Goal: Register for event/course

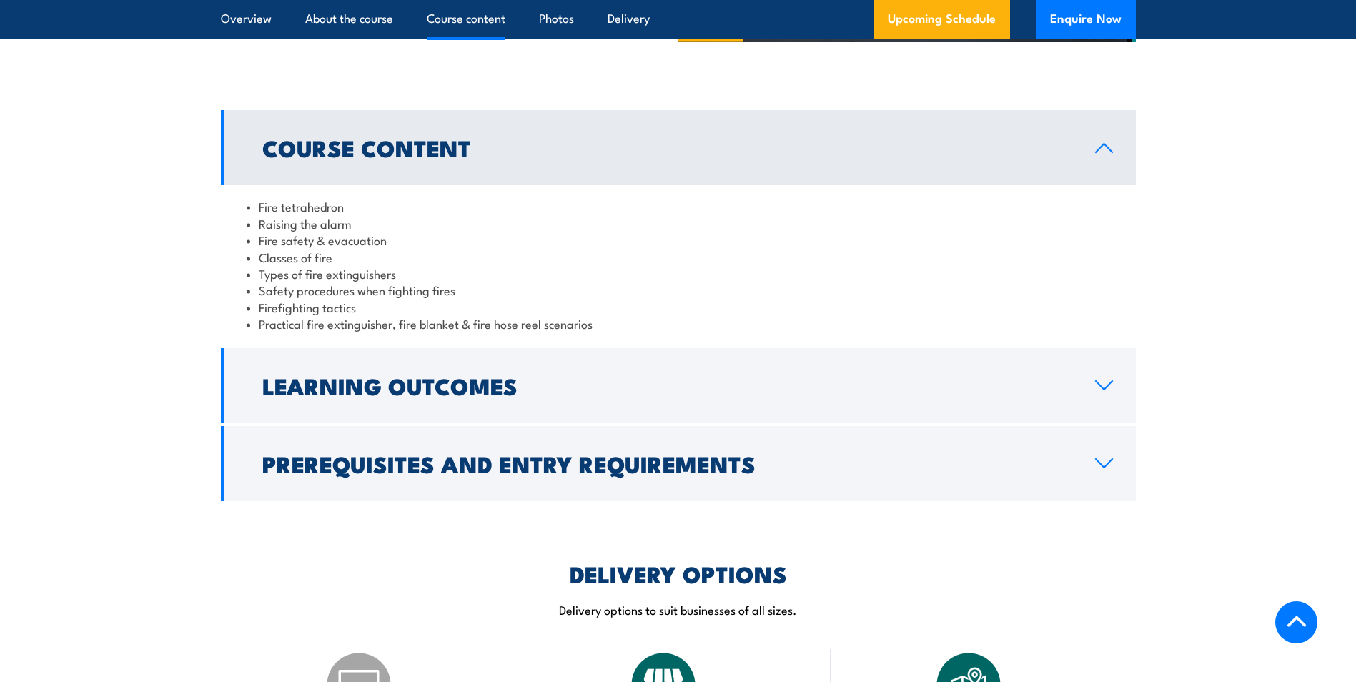
scroll to position [1287, 0]
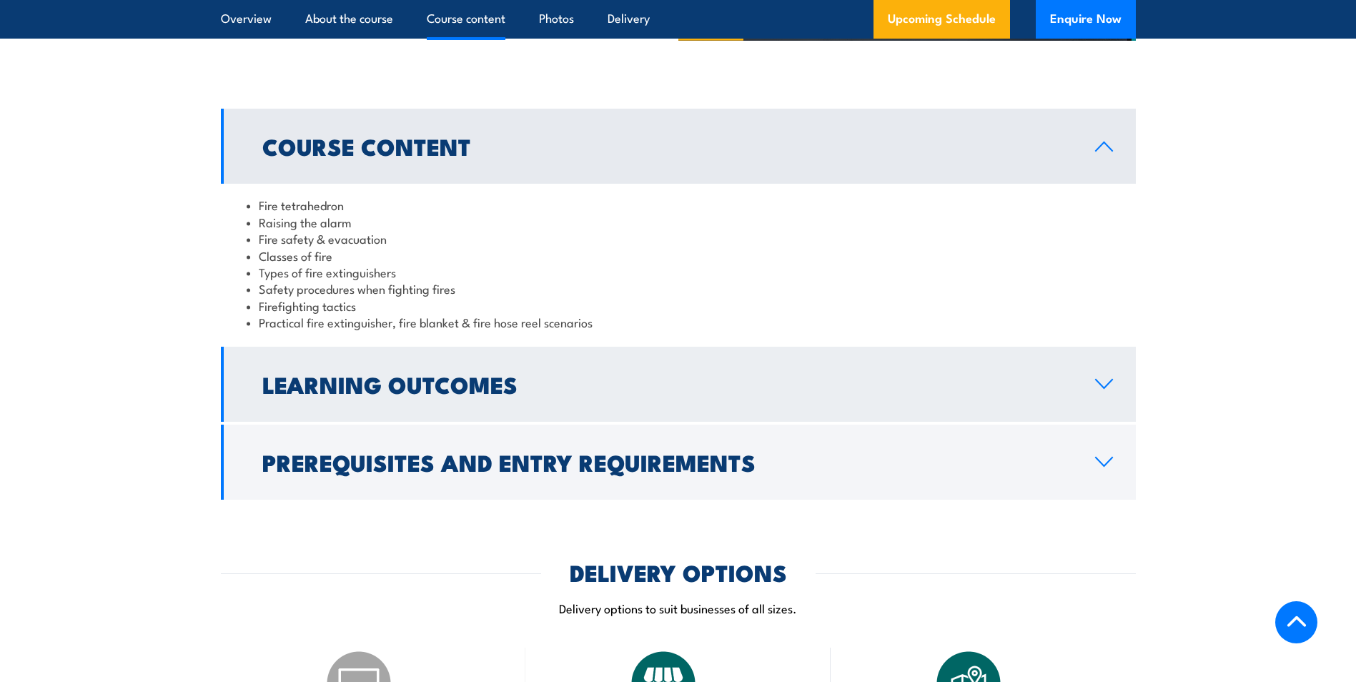
click at [821, 402] on link "Learning Outcomes" at bounding box center [678, 384] width 915 height 75
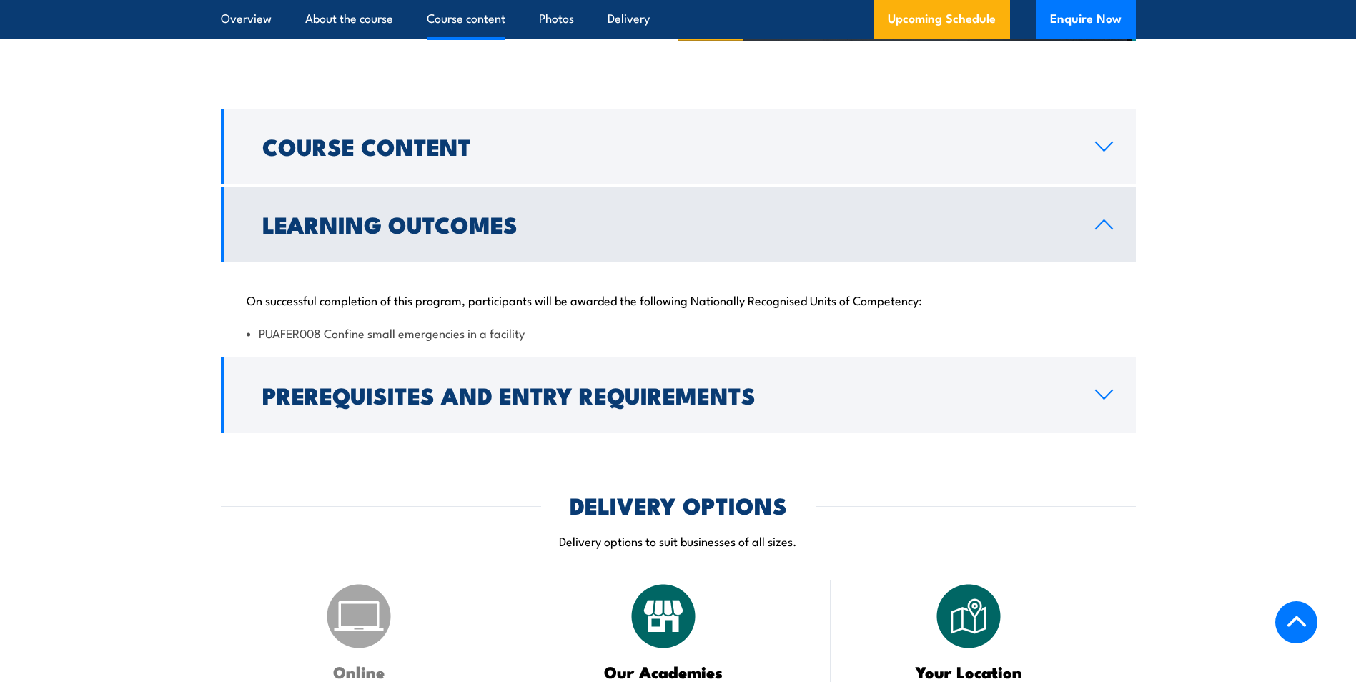
click at [702, 255] on link "Learning Outcomes" at bounding box center [678, 224] width 915 height 75
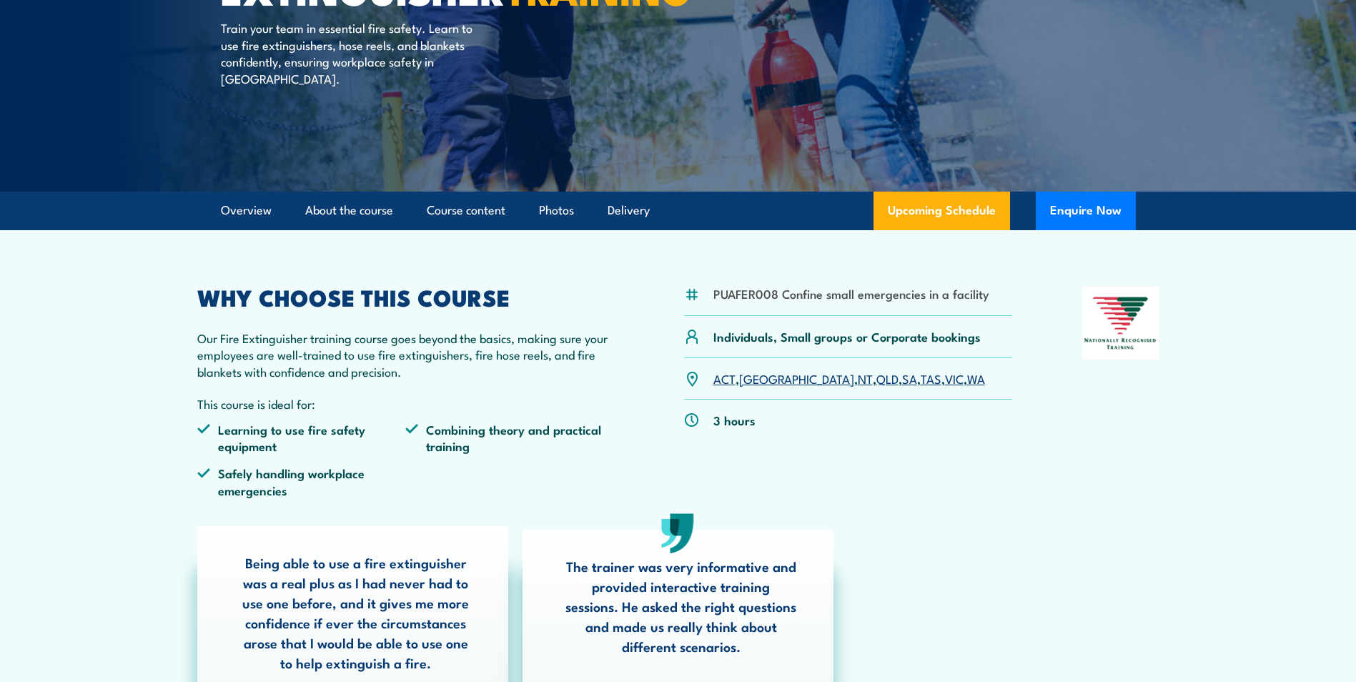
scroll to position [214, 0]
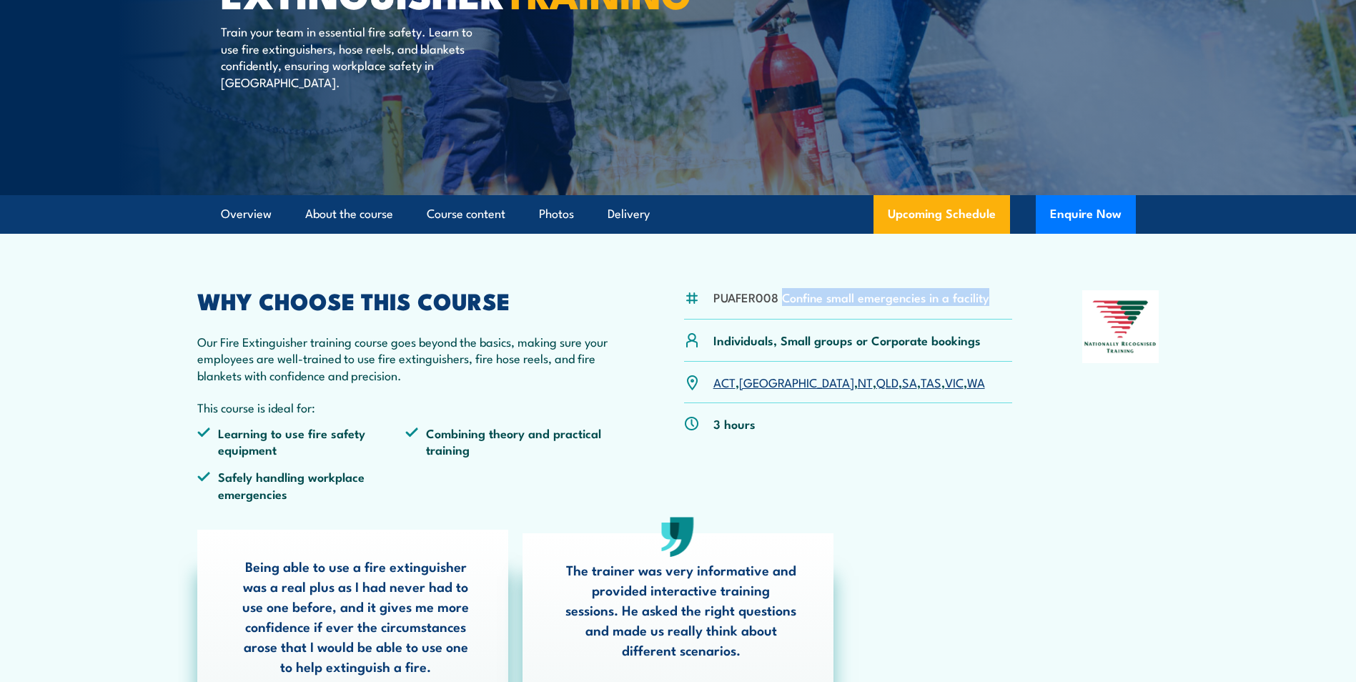
drag, startPoint x: 781, startPoint y: 295, endPoint x: 988, endPoint y: 304, distance: 207.5
click at [988, 304] on div "PUAFER008 Confine small emergencies in a facility" at bounding box center [848, 304] width 329 height 29
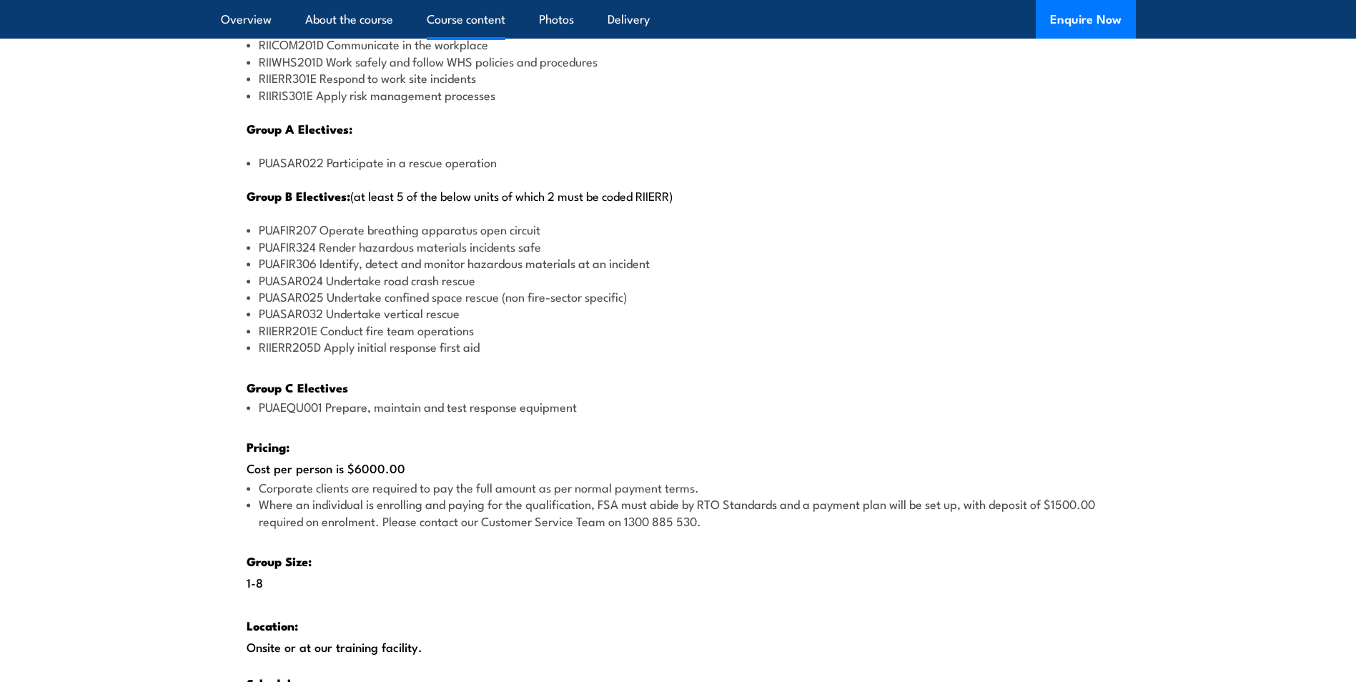
scroll to position [1930, 0]
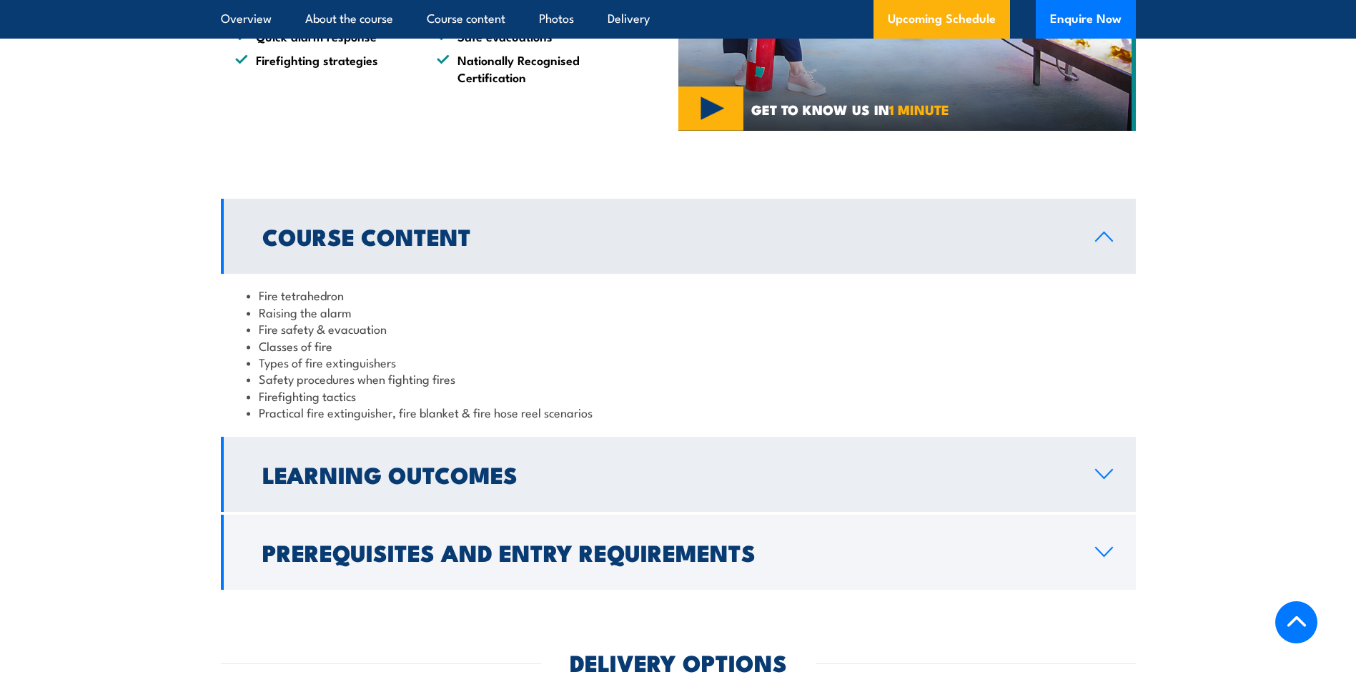
scroll to position [1287, 0]
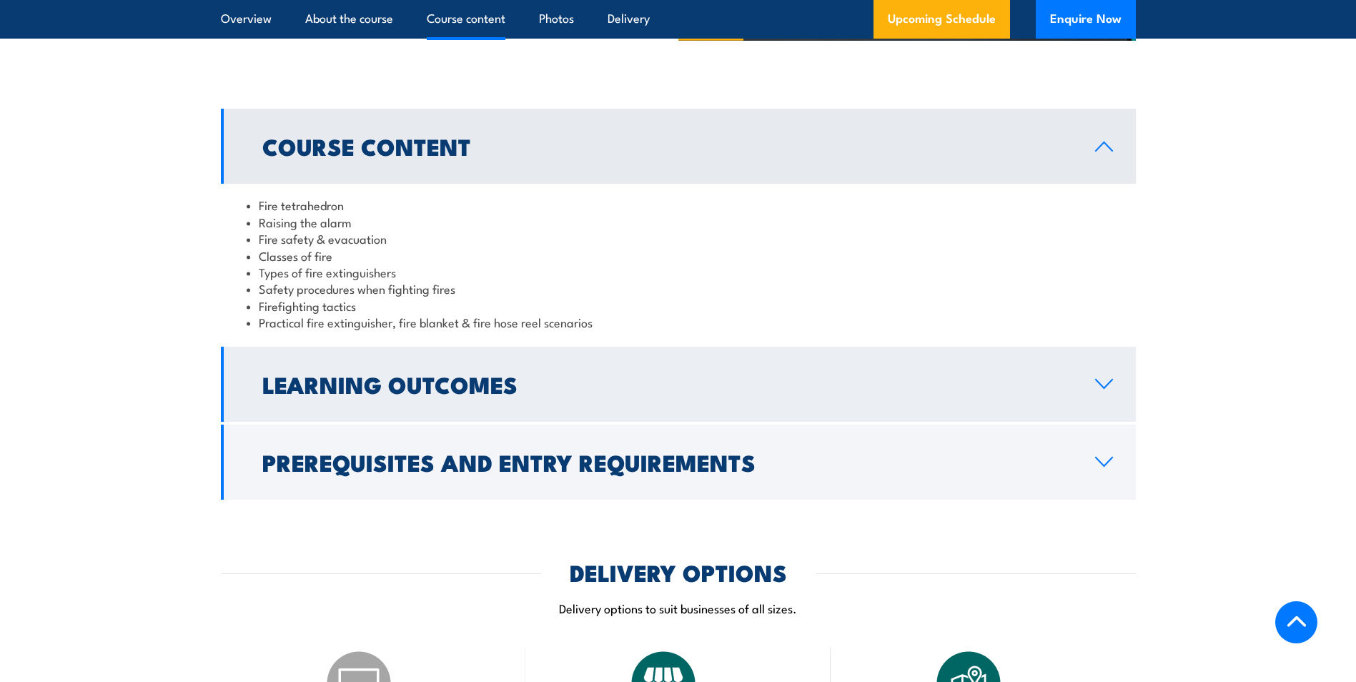
click at [345, 404] on link "Learning Outcomes" at bounding box center [678, 384] width 915 height 75
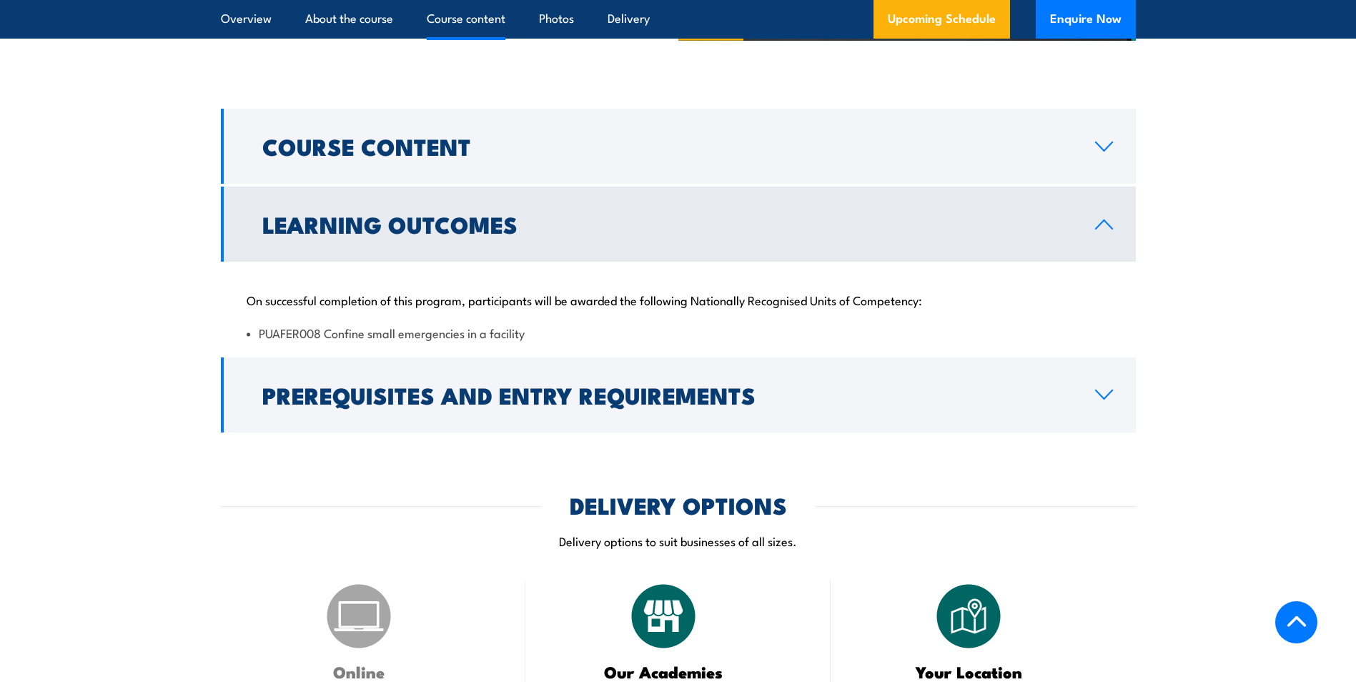
click at [314, 234] on h2 "Learning Outcomes" at bounding box center [667, 224] width 810 height 20
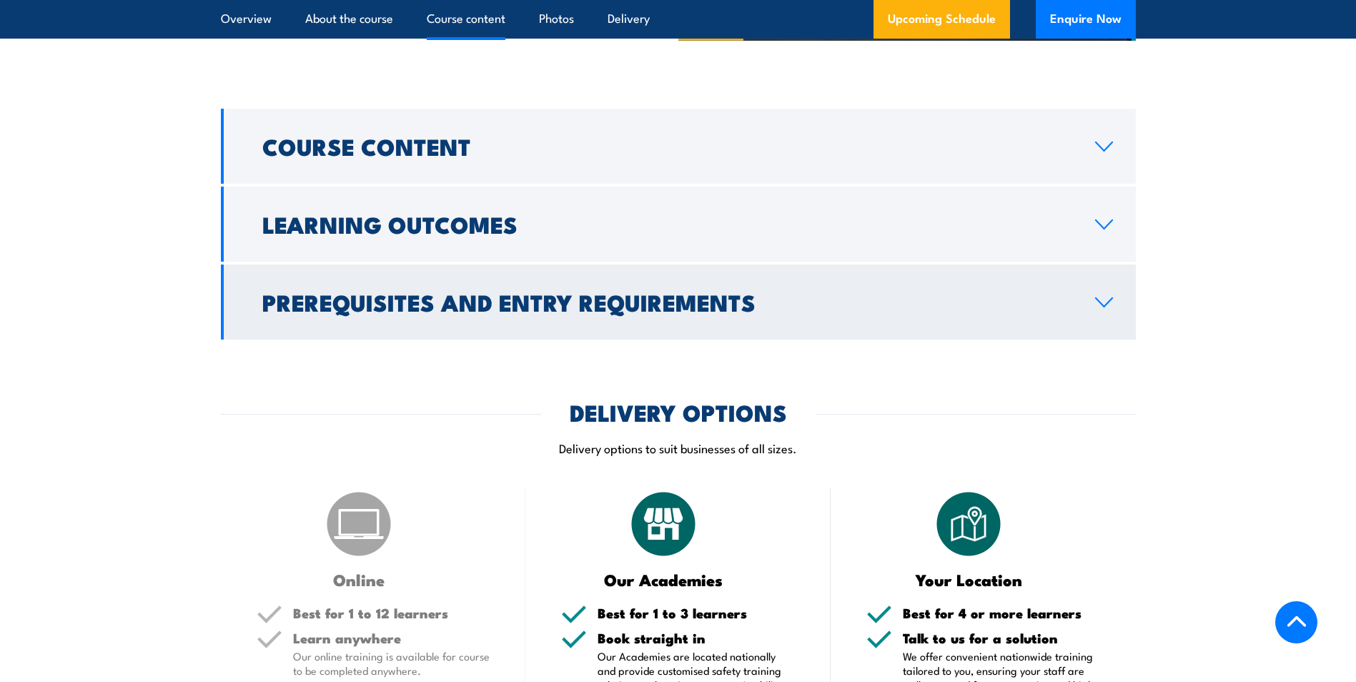
click at [340, 312] on h2 "Prerequisites and Entry Requirements" at bounding box center [667, 302] width 810 height 20
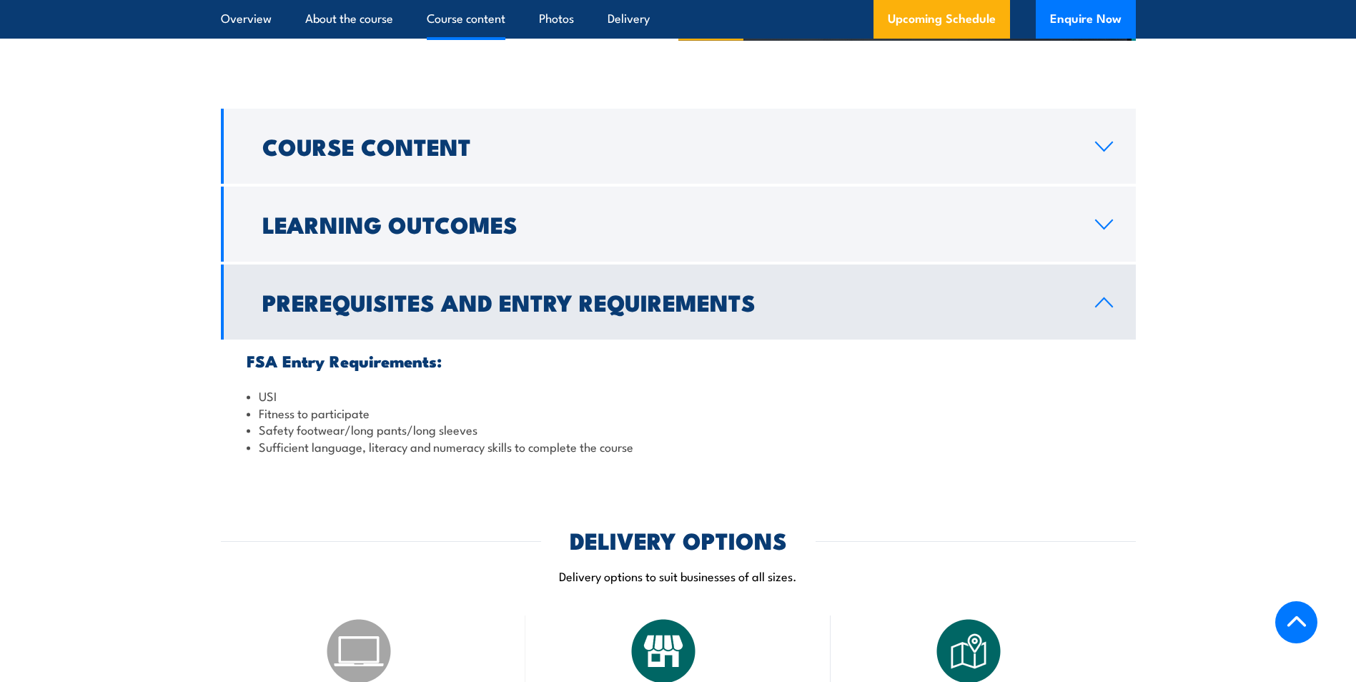
click at [342, 312] on h2 "Prerequisites and Entry Requirements" at bounding box center [667, 302] width 810 height 20
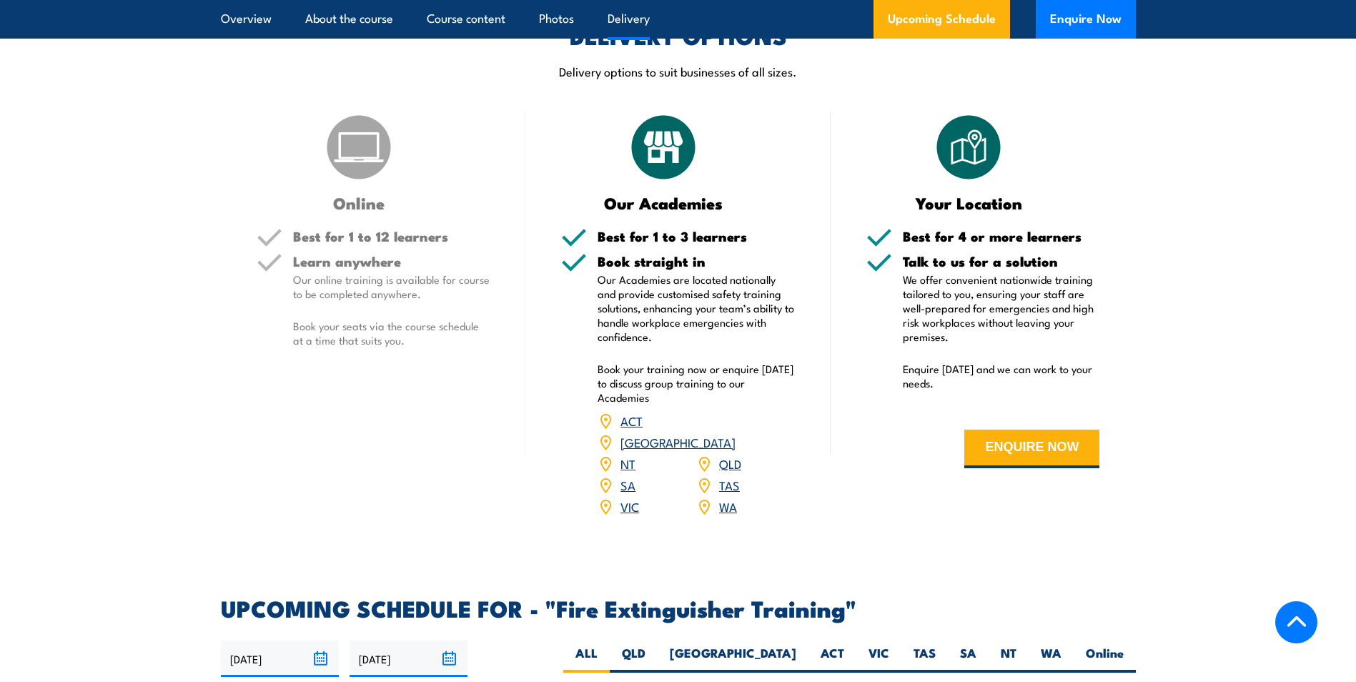
scroll to position [1644, 0]
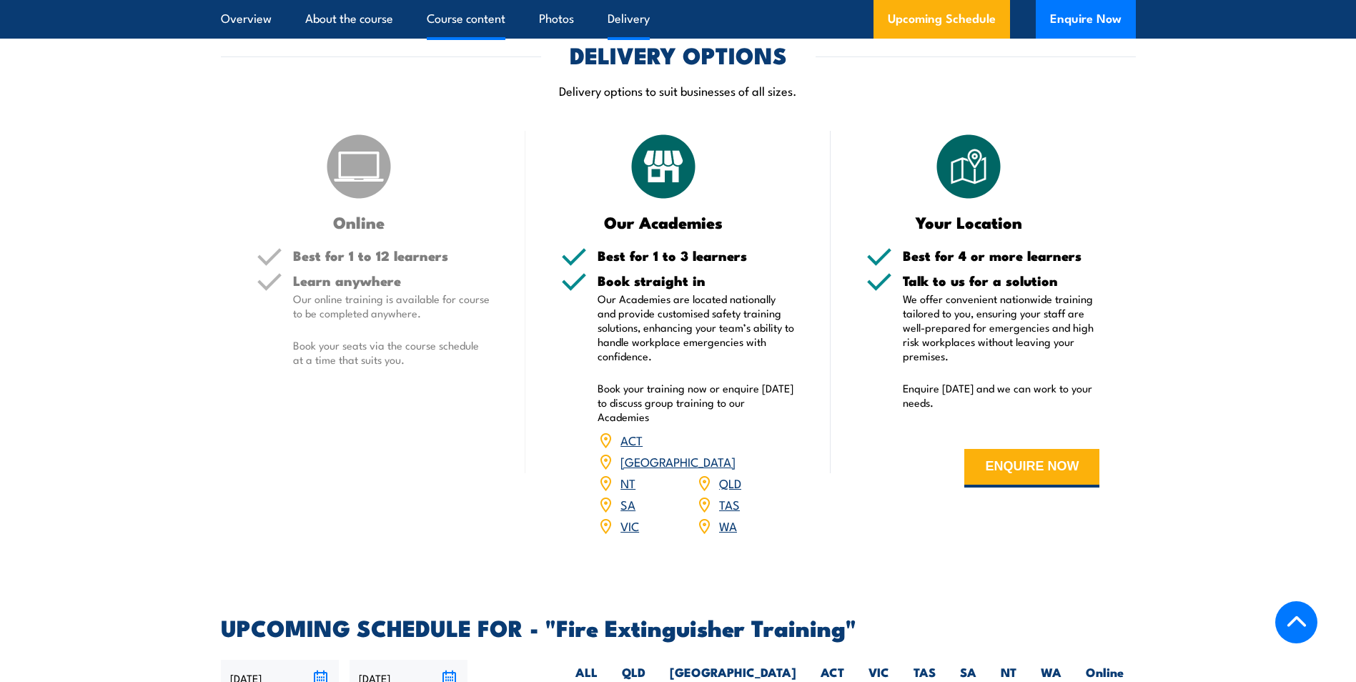
click at [488, 19] on link "Course content" at bounding box center [466, 19] width 79 height 38
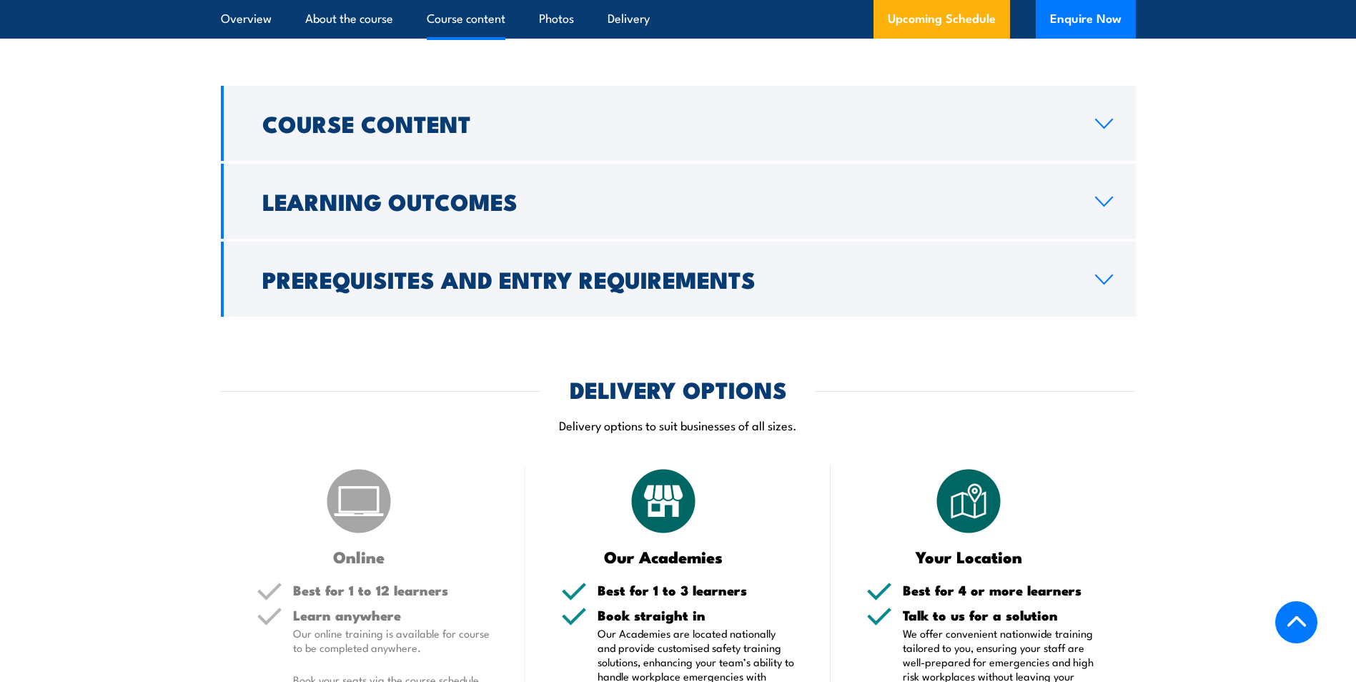
scroll to position [1307, 0]
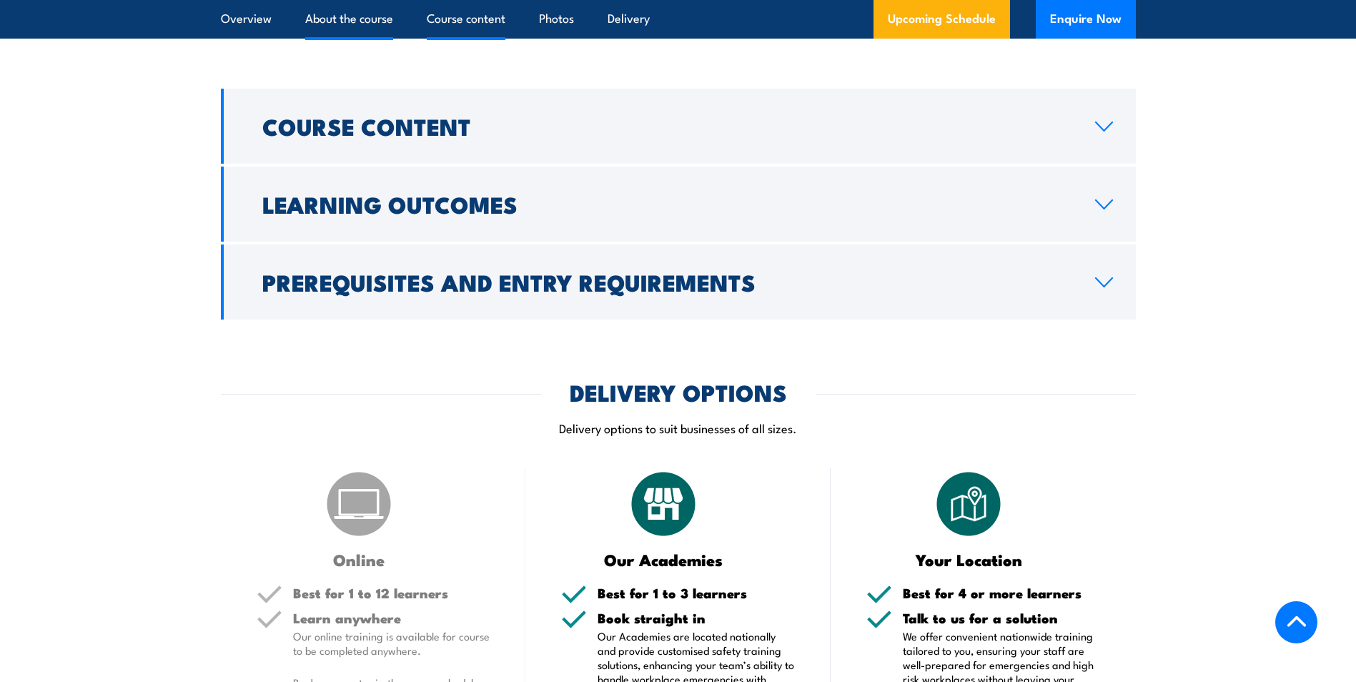
click at [339, 17] on link "About the course" at bounding box center [349, 19] width 88 height 38
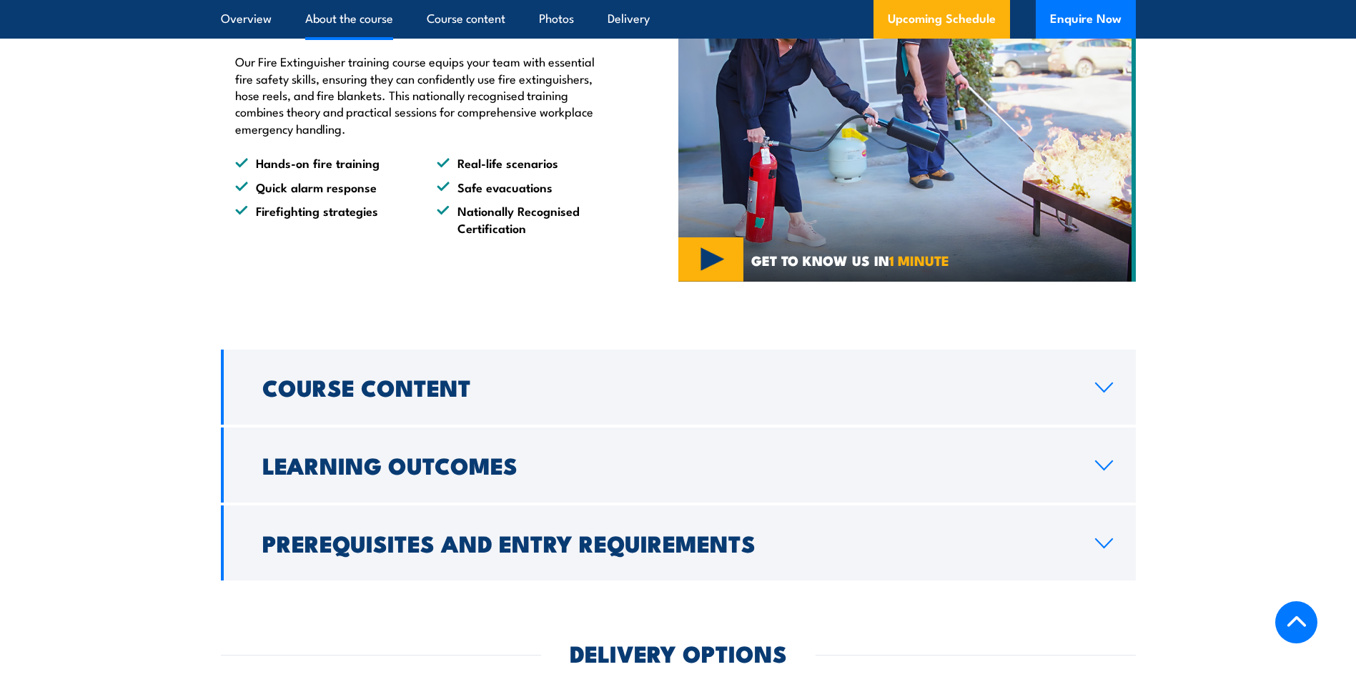
scroll to position [931, 0]
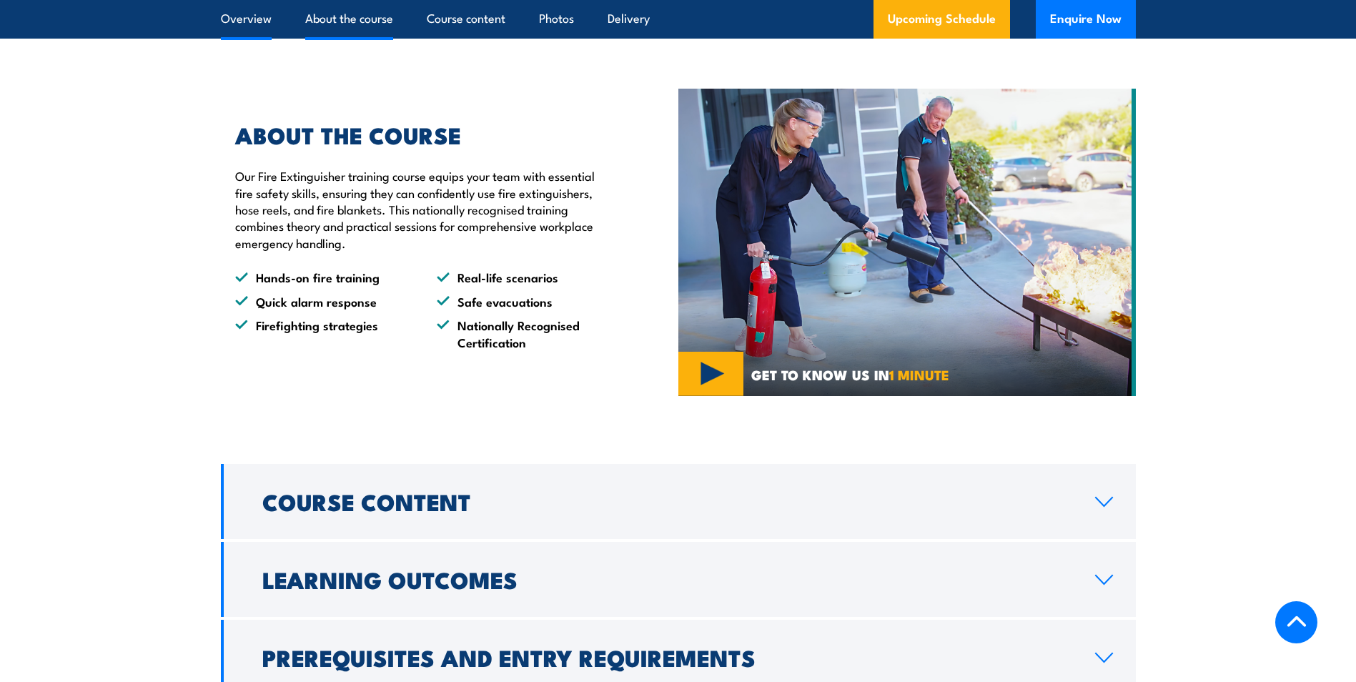
click at [266, 17] on link "Overview" at bounding box center [246, 19] width 51 height 38
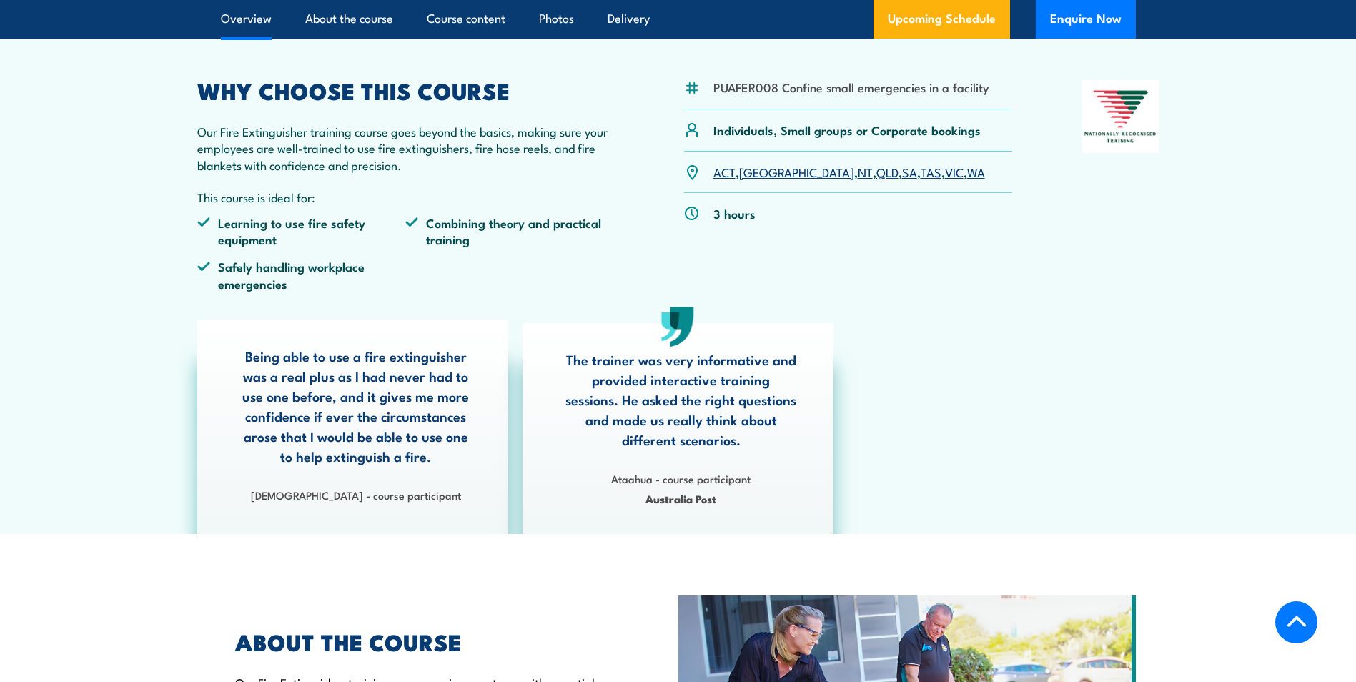
scroll to position [360, 0]
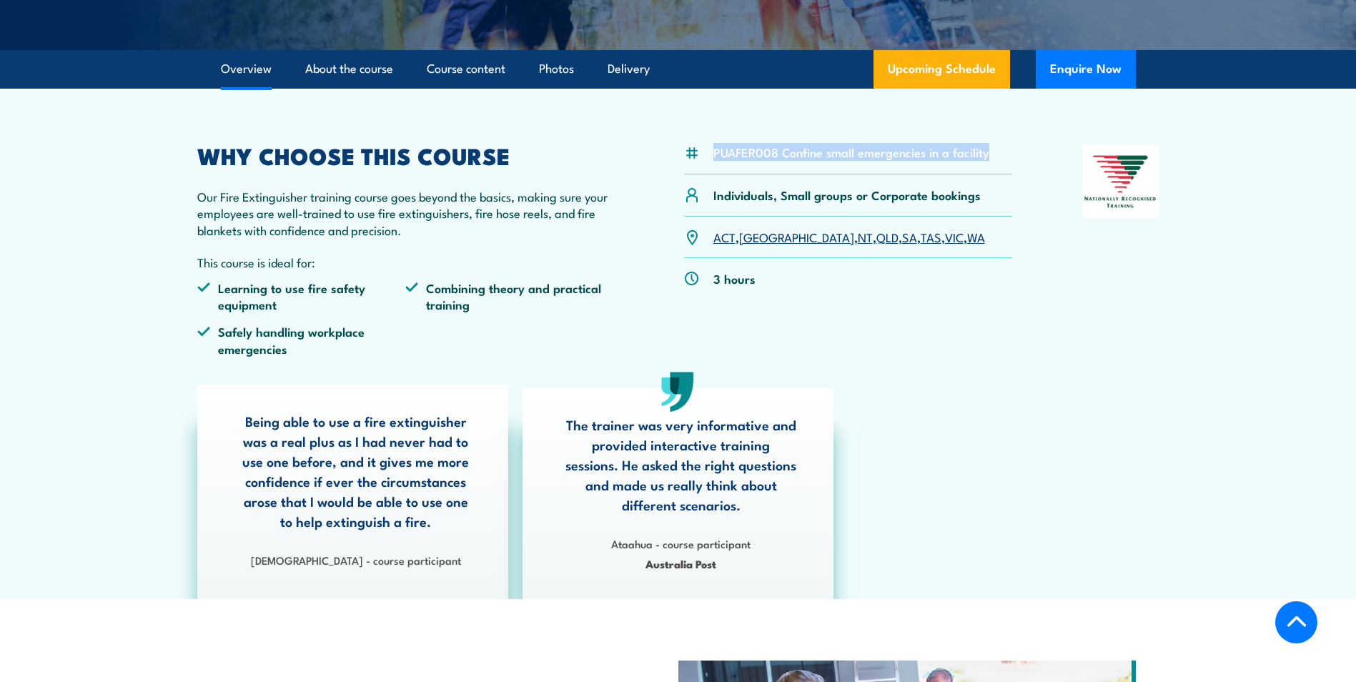
drag, startPoint x: 713, startPoint y: 149, endPoint x: 1002, endPoint y: 143, distance: 288.9
click at [1002, 143] on article "PUAFER008 Confine small emergencies in a facility Individuals, Small groups or …" at bounding box center [678, 344] width 1001 height 510
copy li "PUAFER008 Confine small emergencies in a facility"
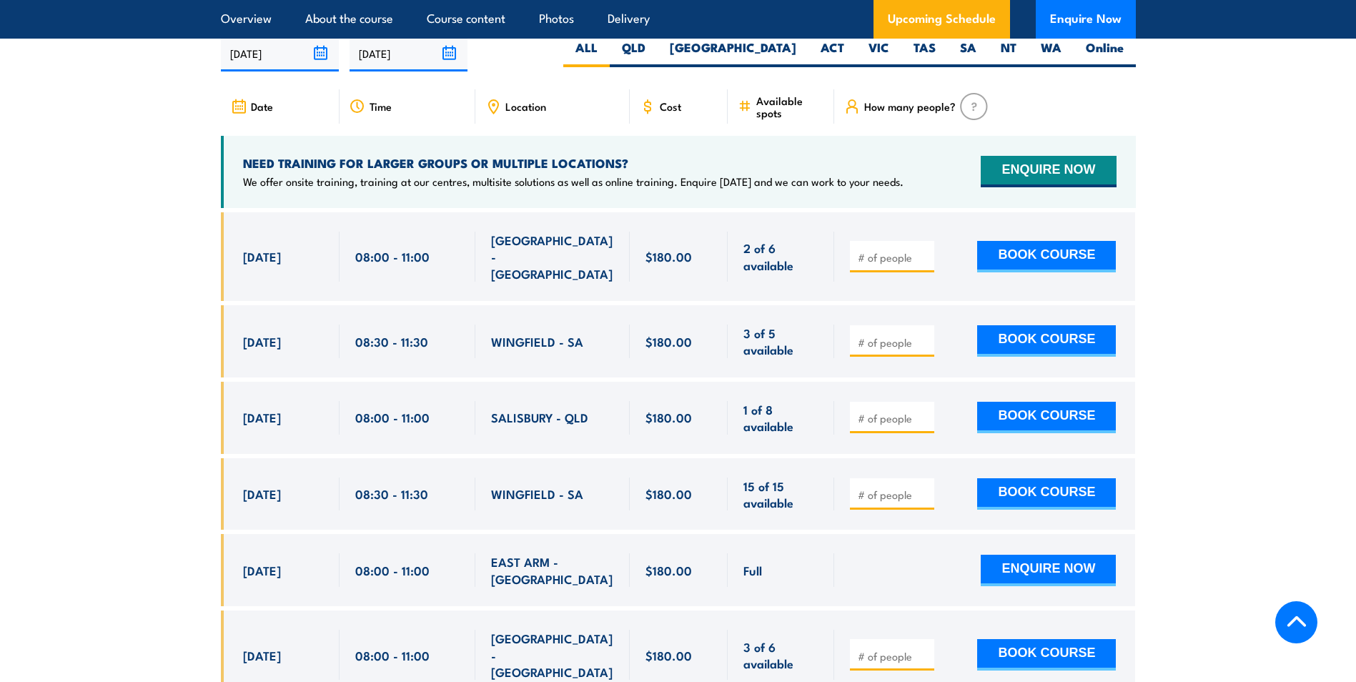
scroll to position [2218, 0]
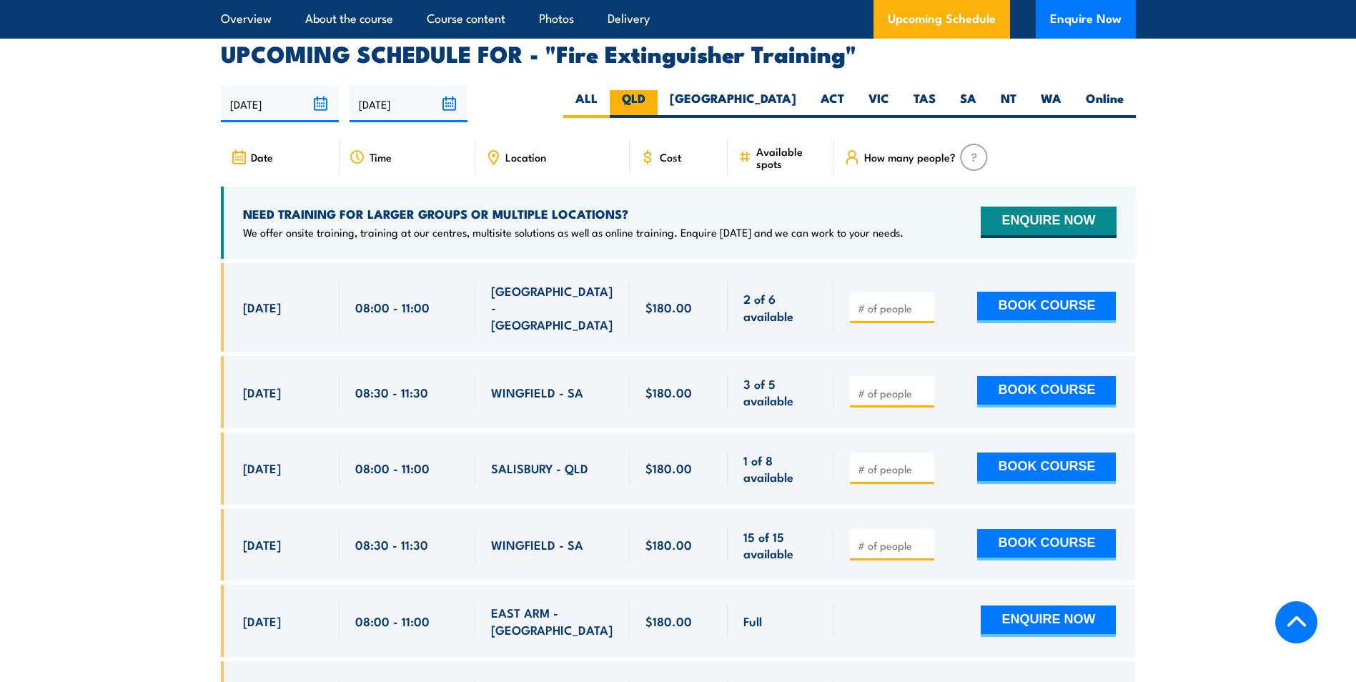
drag, startPoint x: 740, startPoint y: 78, endPoint x: 747, endPoint y: 79, distance: 7.2
click at [658, 90] on label "QLD" at bounding box center [634, 104] width 48 height 28
click at [655, 90] on input "QLD" at bounding box center [650, 94] width 9 height 9
radio input "true"
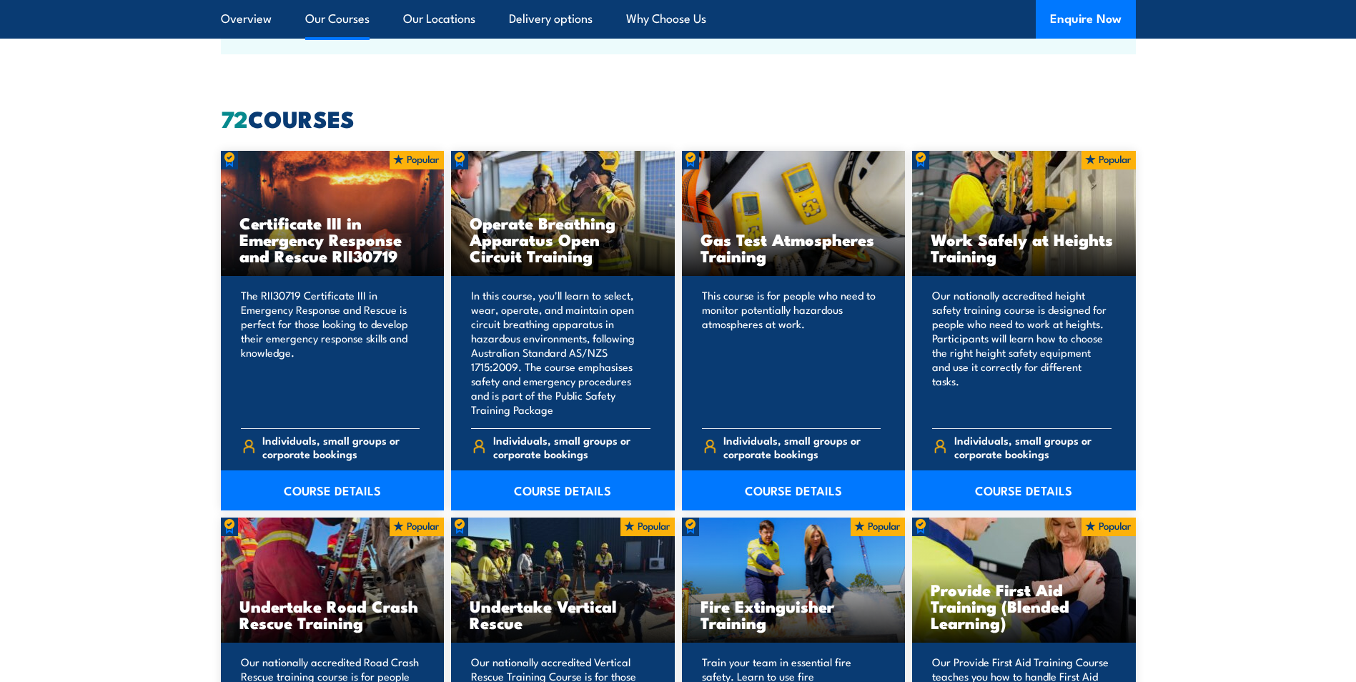
scroll to position [1001, 0]
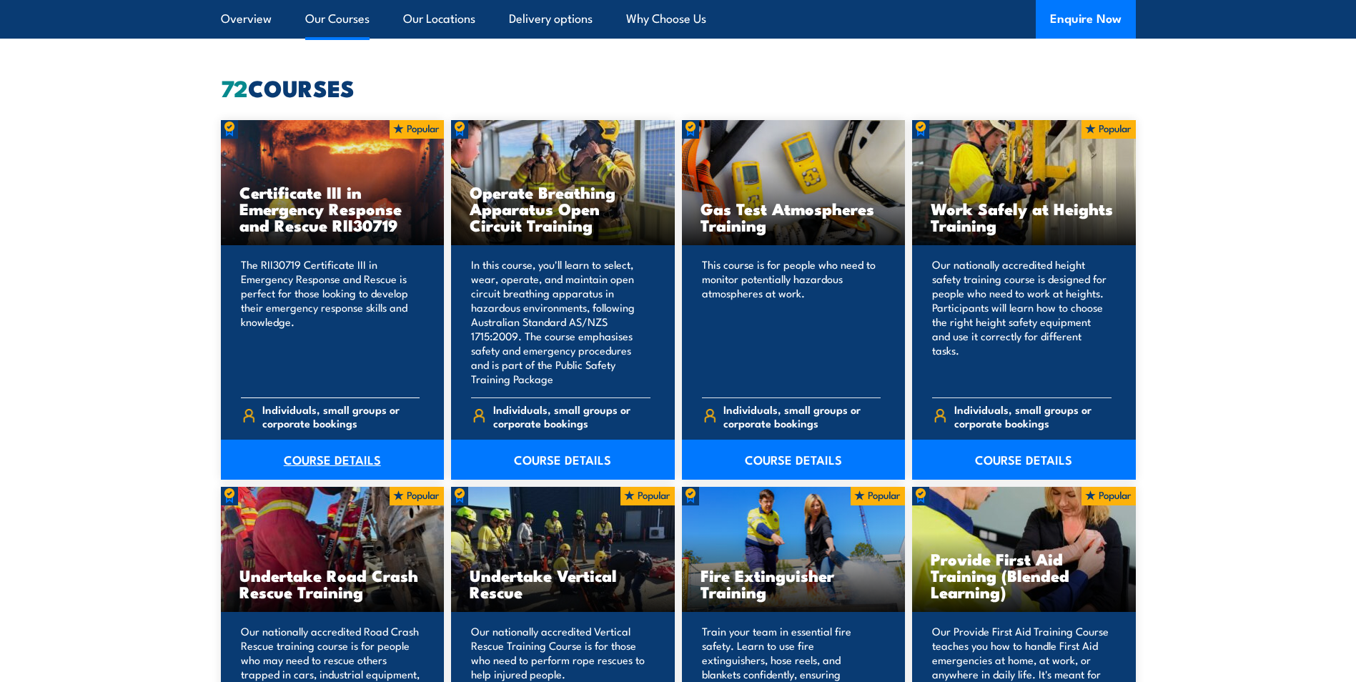
click at [374, 461] on link "COURSE DETAILS" at bounding box center [333, 460] width 224 height 40
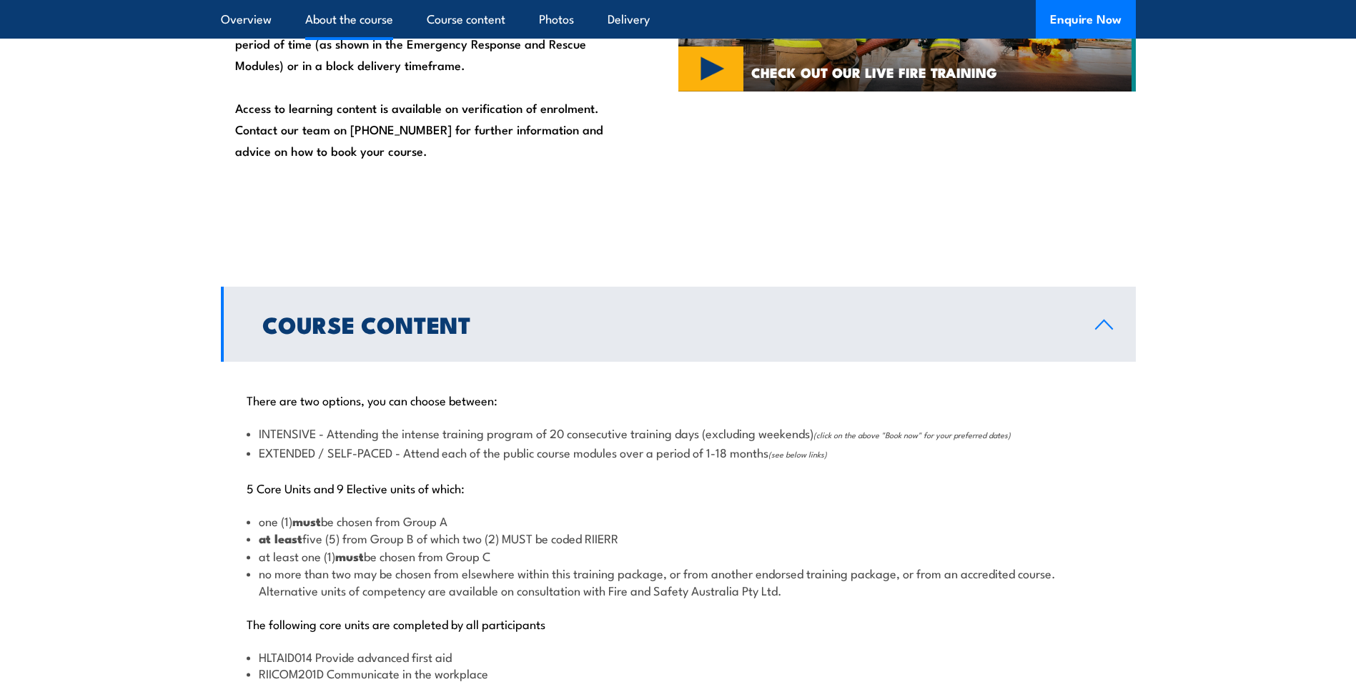
scroll to position [1215, 0]
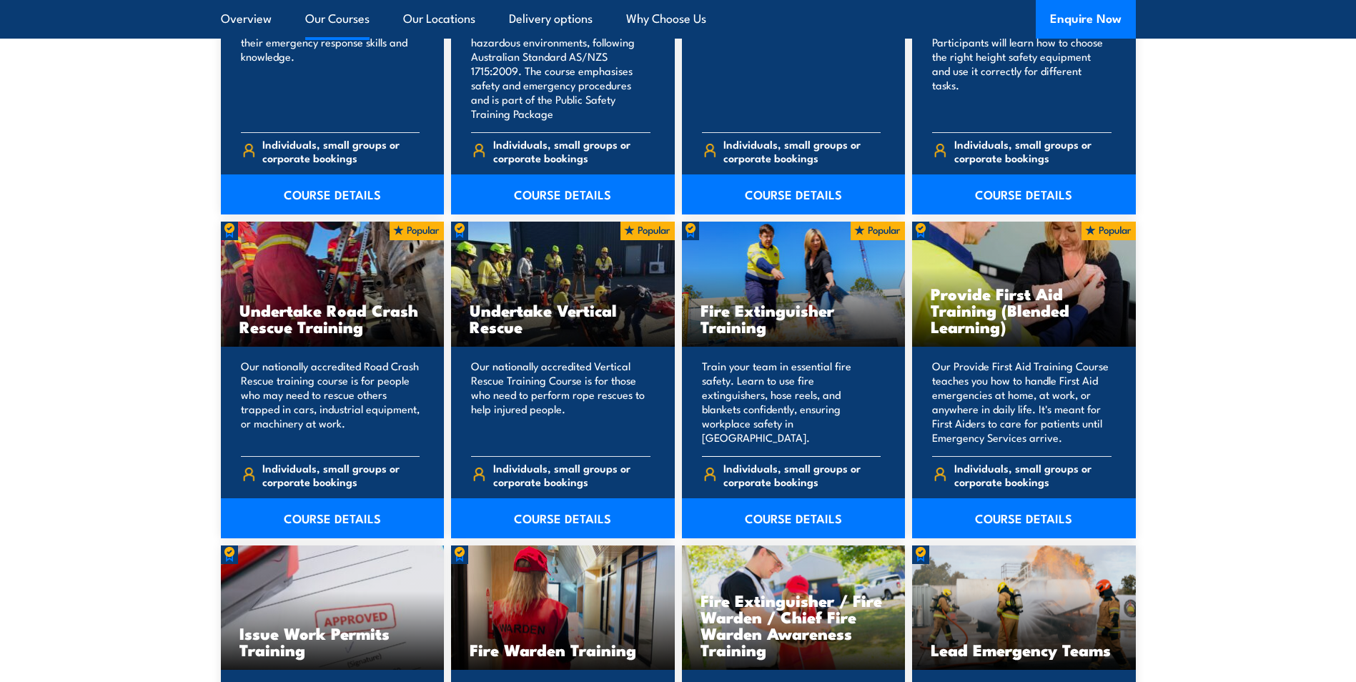
scroll to position [1358, 0]
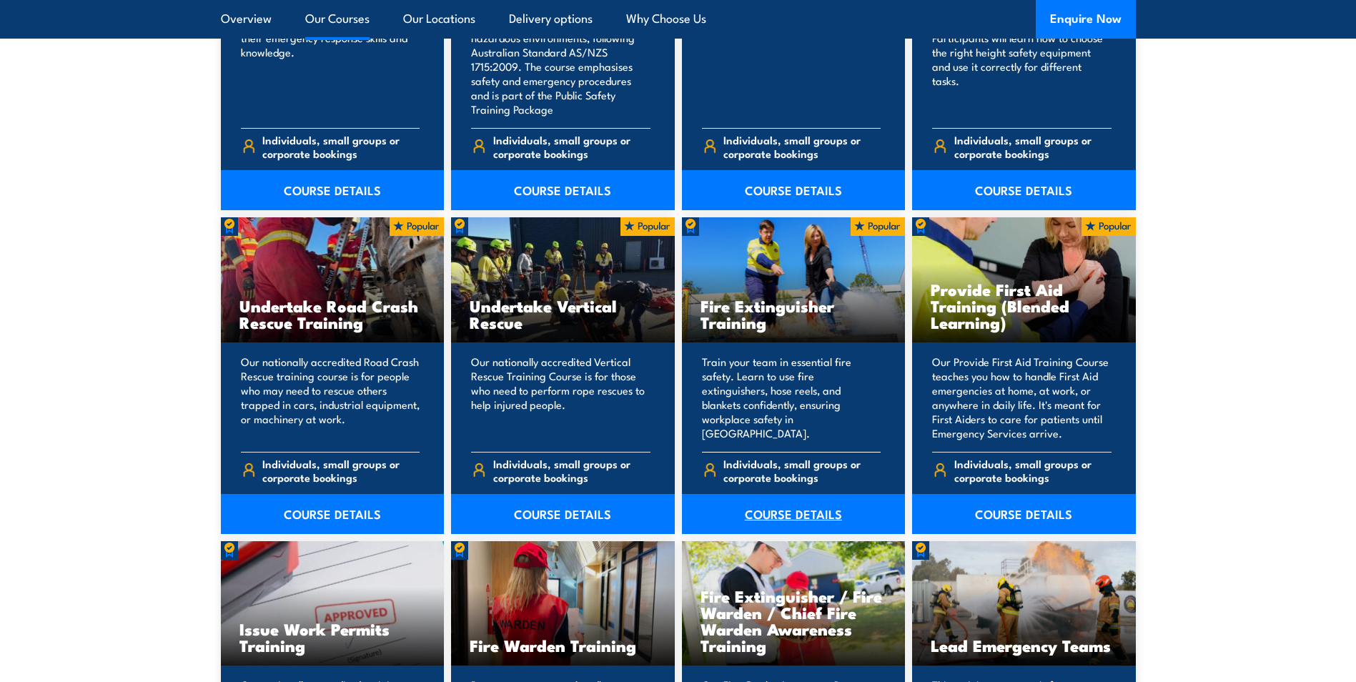
click at [793, 511] on link "COURSE DETAILS" at bounding box center [794, 514] width 224 height 40
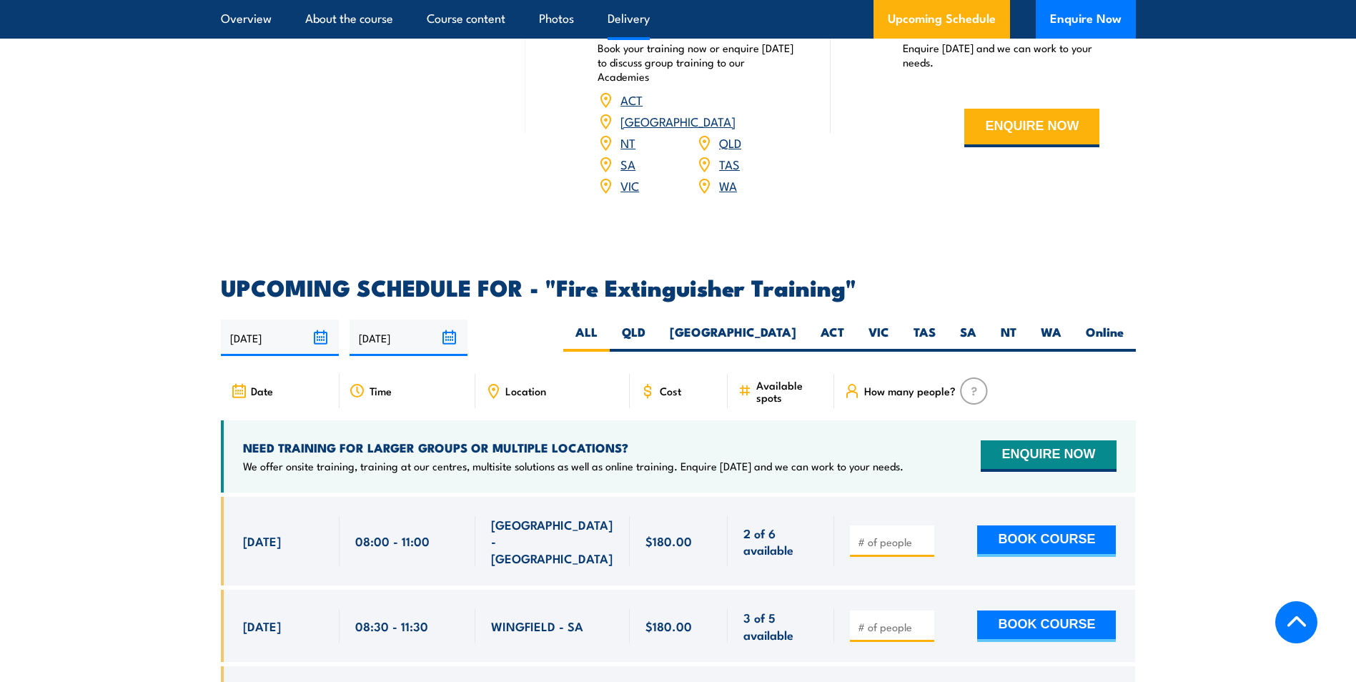
scroll to position [2145, 0]
click at [658, 323] on label "QLD" at bounding box center [634, 337] width 48 height 28
click at [655, 323] on input "QLD" at bounding box center [650, 327] width 9 height 9
radio input "true"
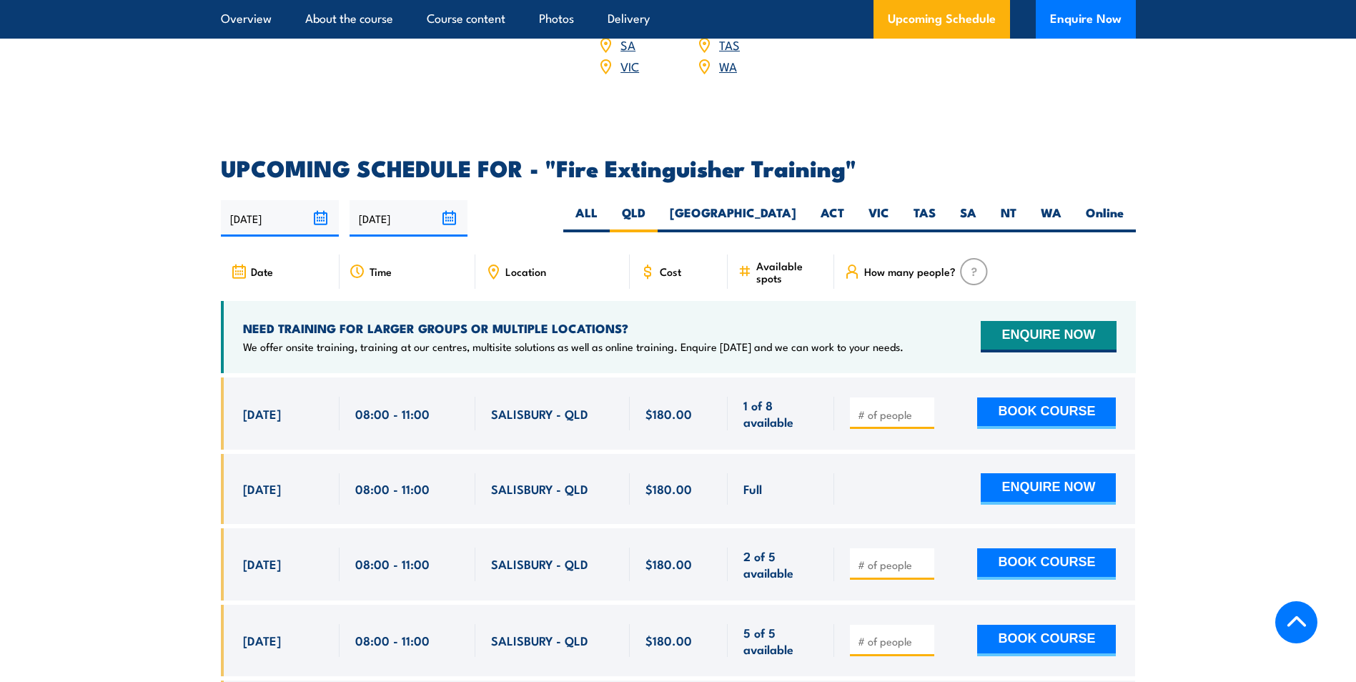
scroll to position [2344, 0]
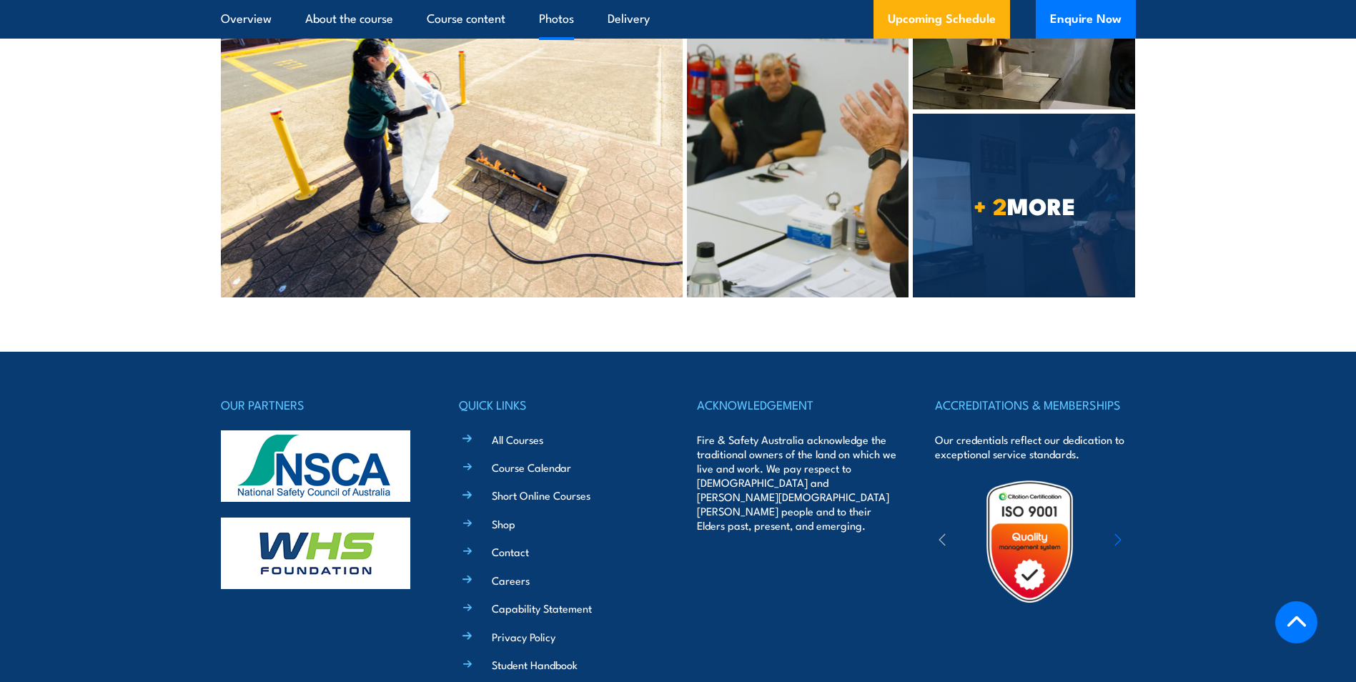
scroll to position [4098, 0]
